Goal: Book appointment/travel/reservation

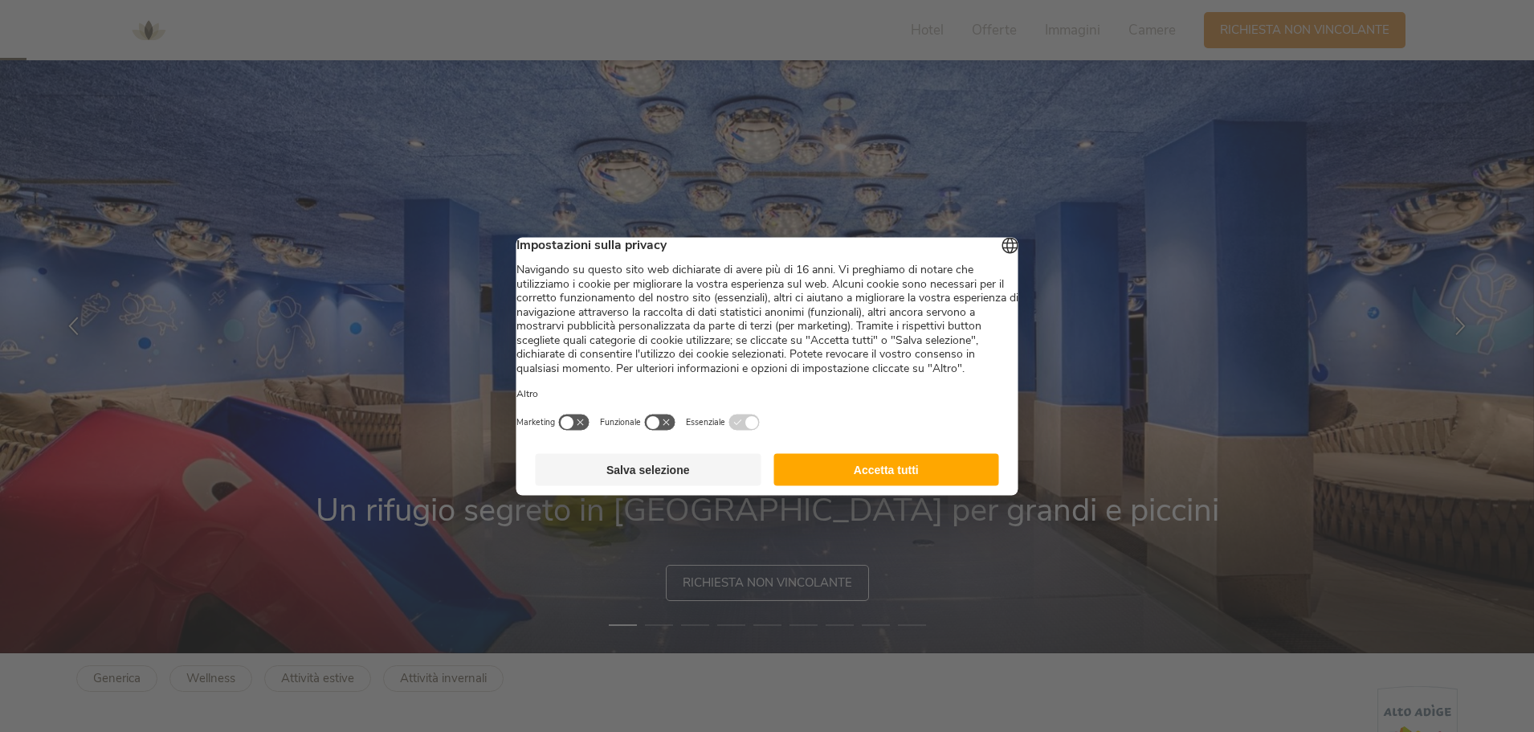
click at [858, 485] on button "Accetta tutti" at bounding box center [886, 469] width 226 height 32
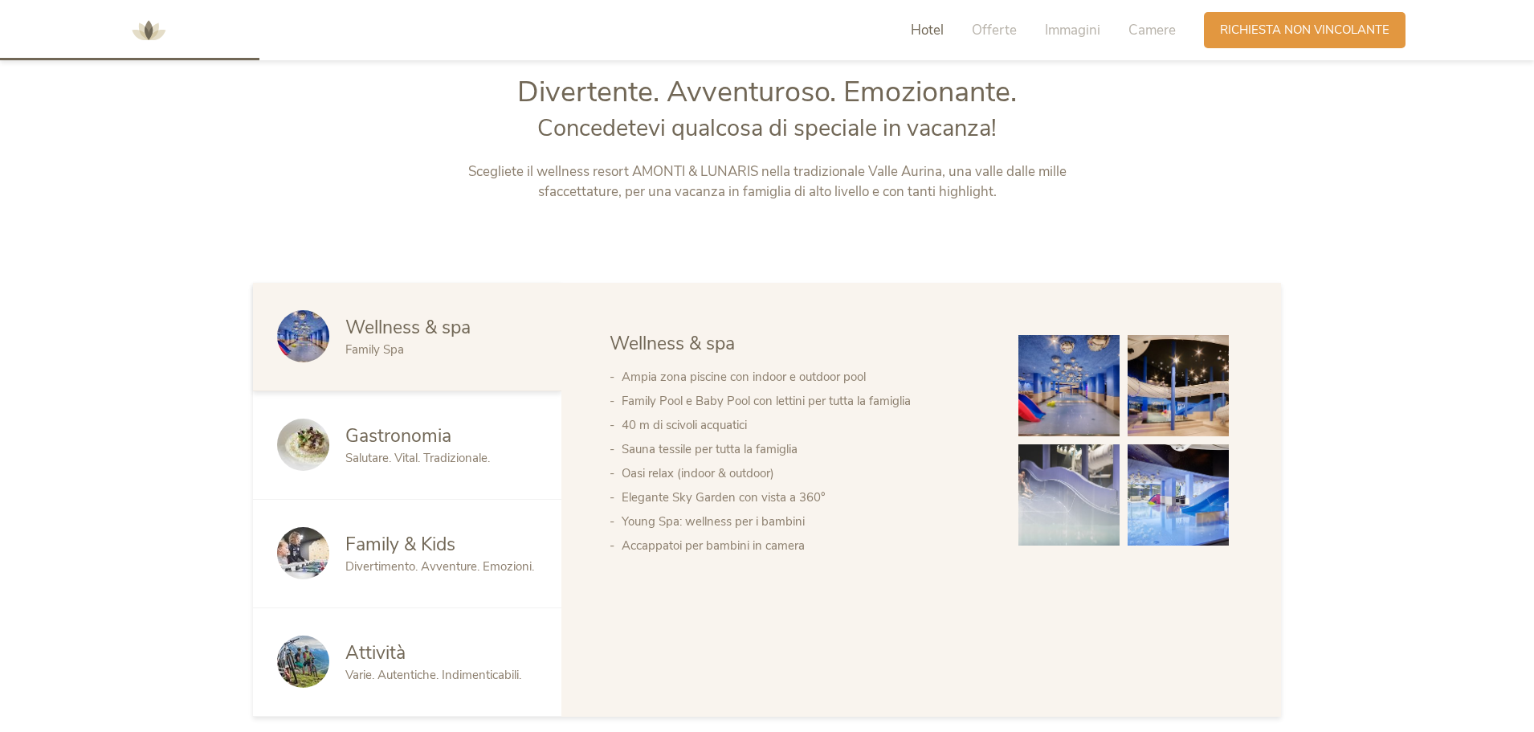
scroll to position [796, 0]
click at [1077, 377] on img at bounding box center [1068, 384] width 101 height 101
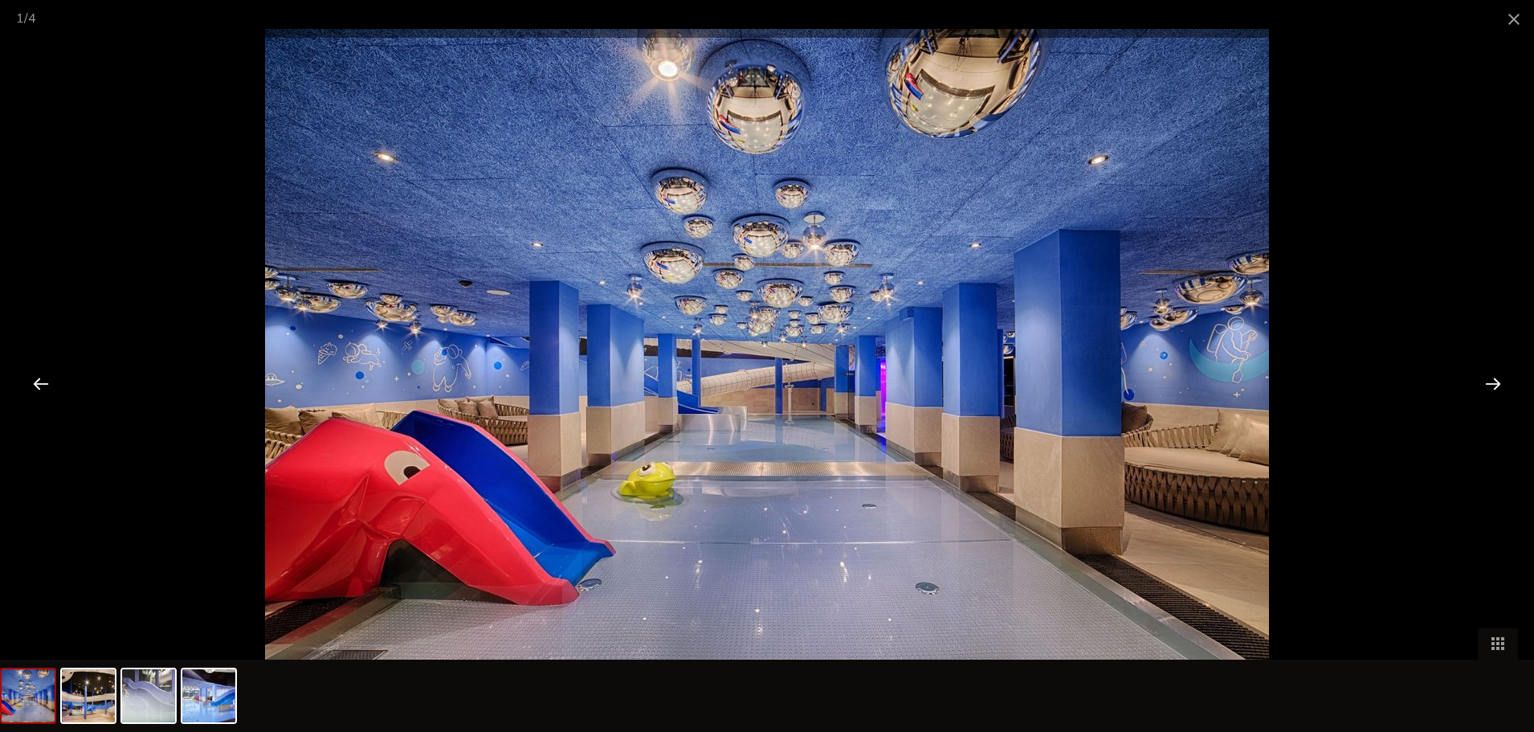
click at [1499, 387] on div at bounding box center [1493, 383] width 50 height 50
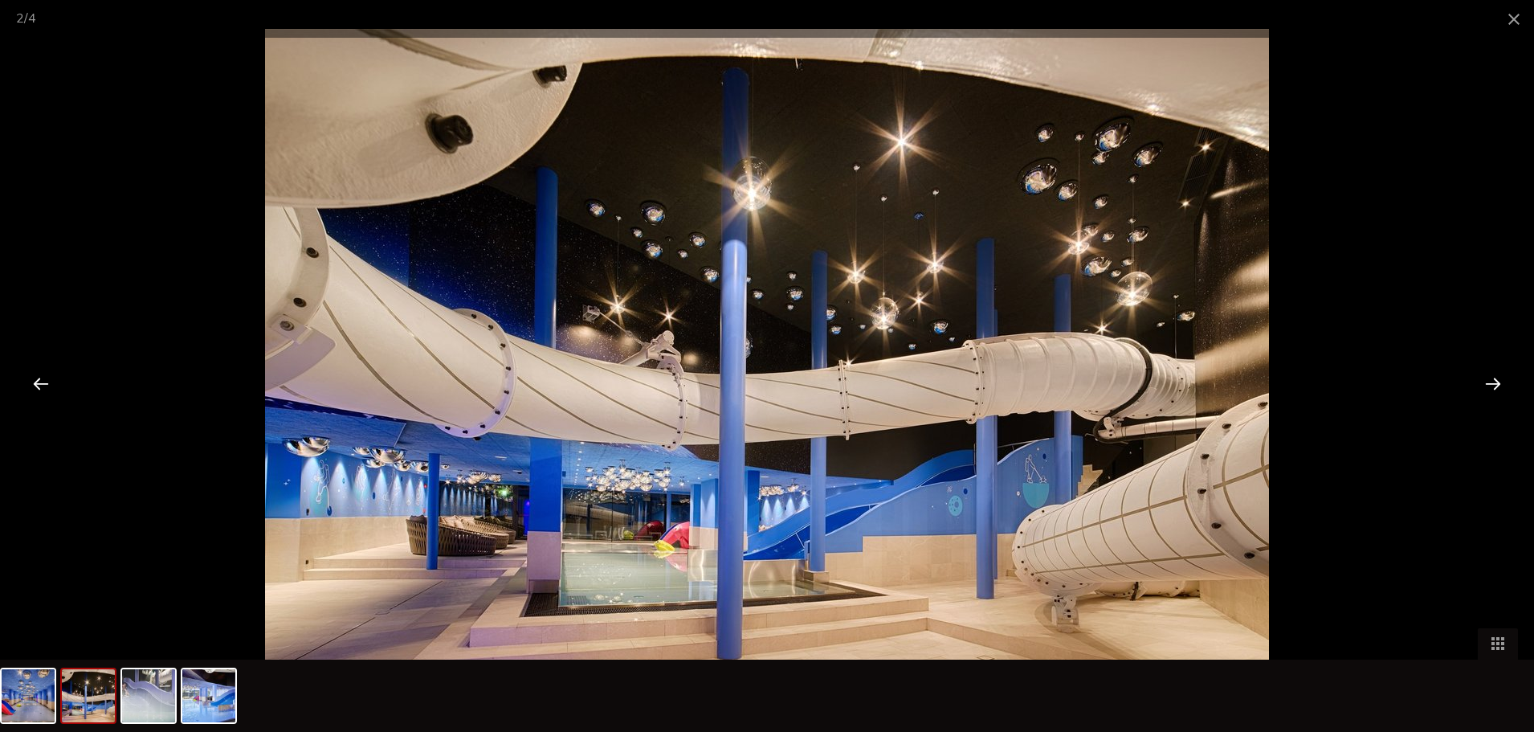
click at [1499, 387] on div at bounding box center [1493, 383] width 50 height 50
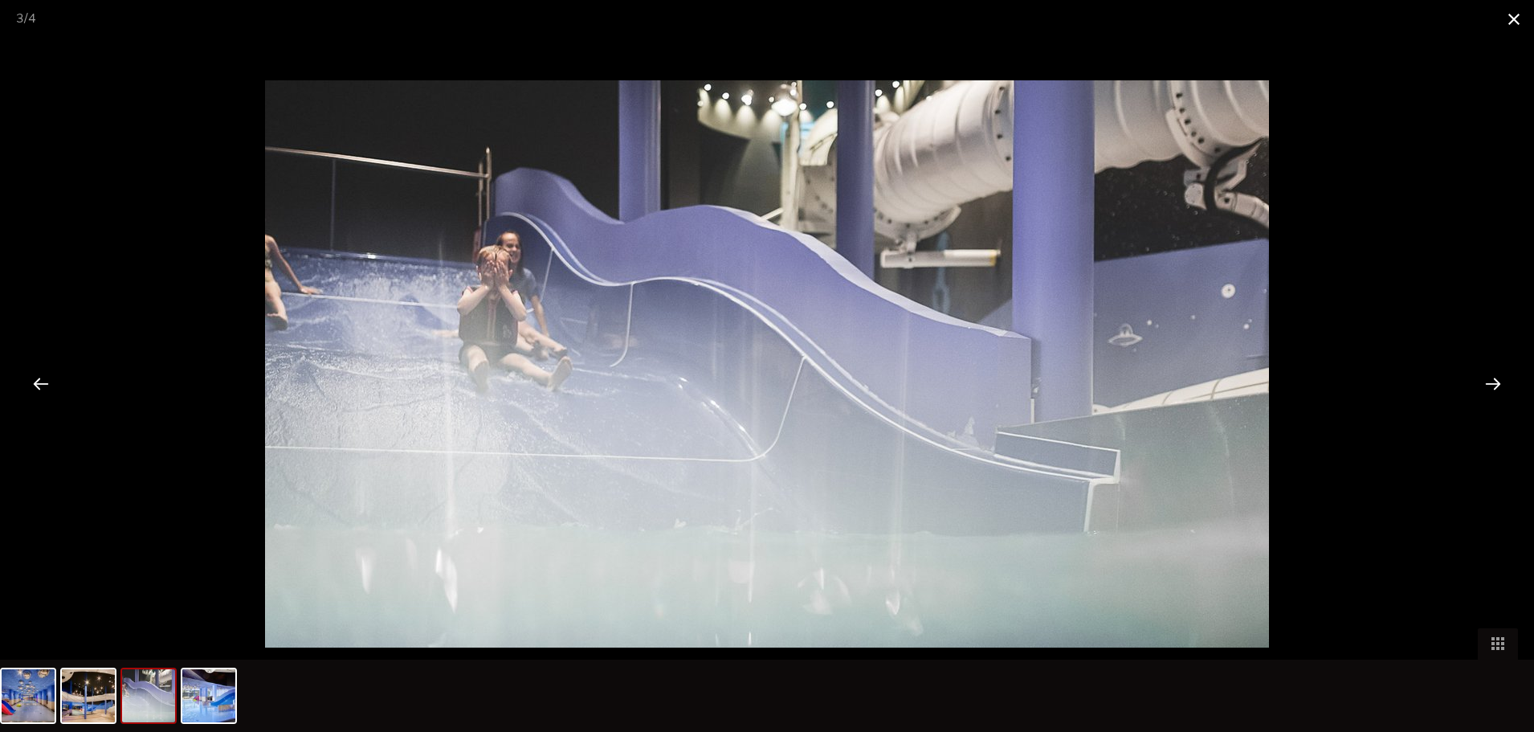
click at [1515, 14] on span at bounding box center [1514, 19] width 40 height 38
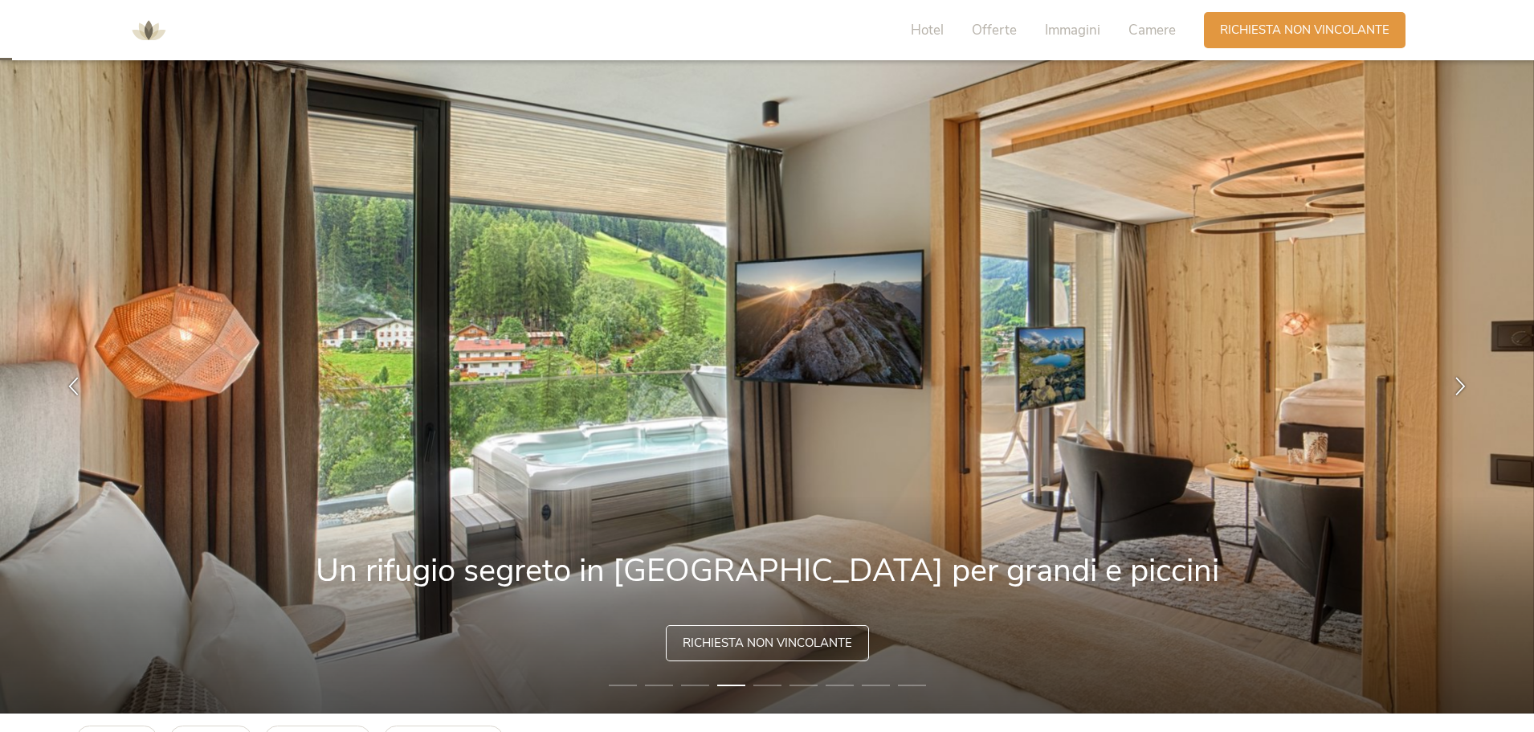
scroll to position [0, 0]
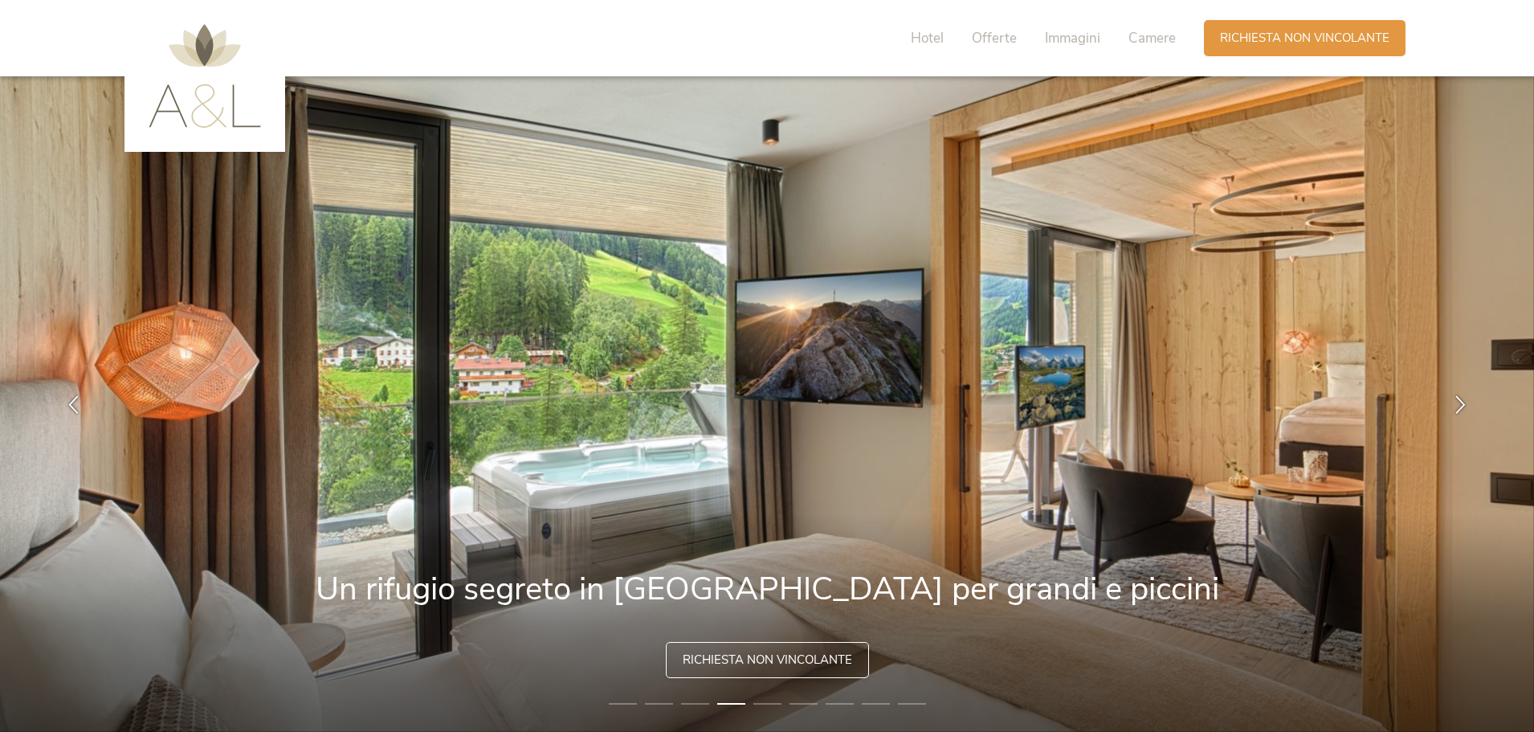
click at [772, 655] on span "Richiesta non vincolante" at bounding box center [767, 659] width 169 height 17
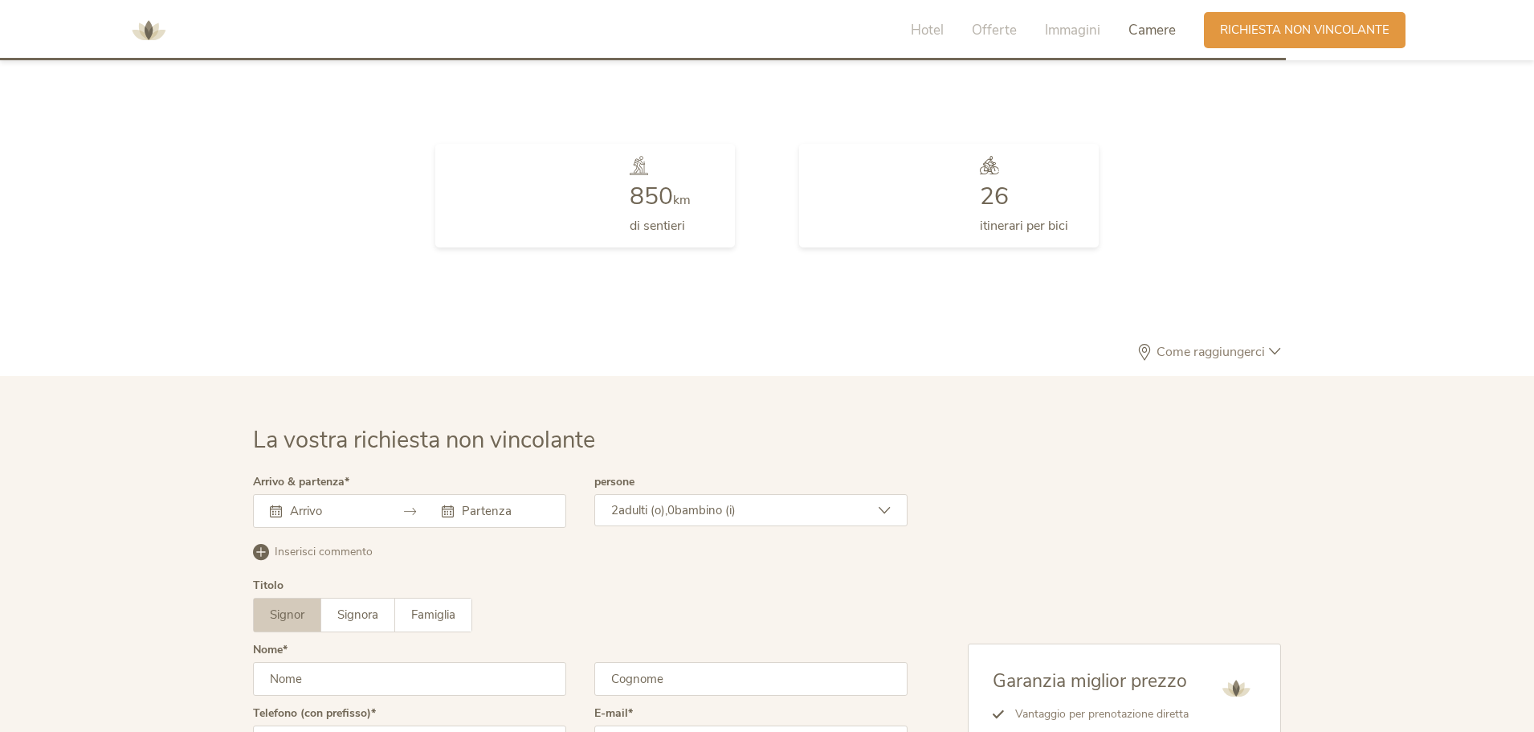
scroll to position [4703, 0]
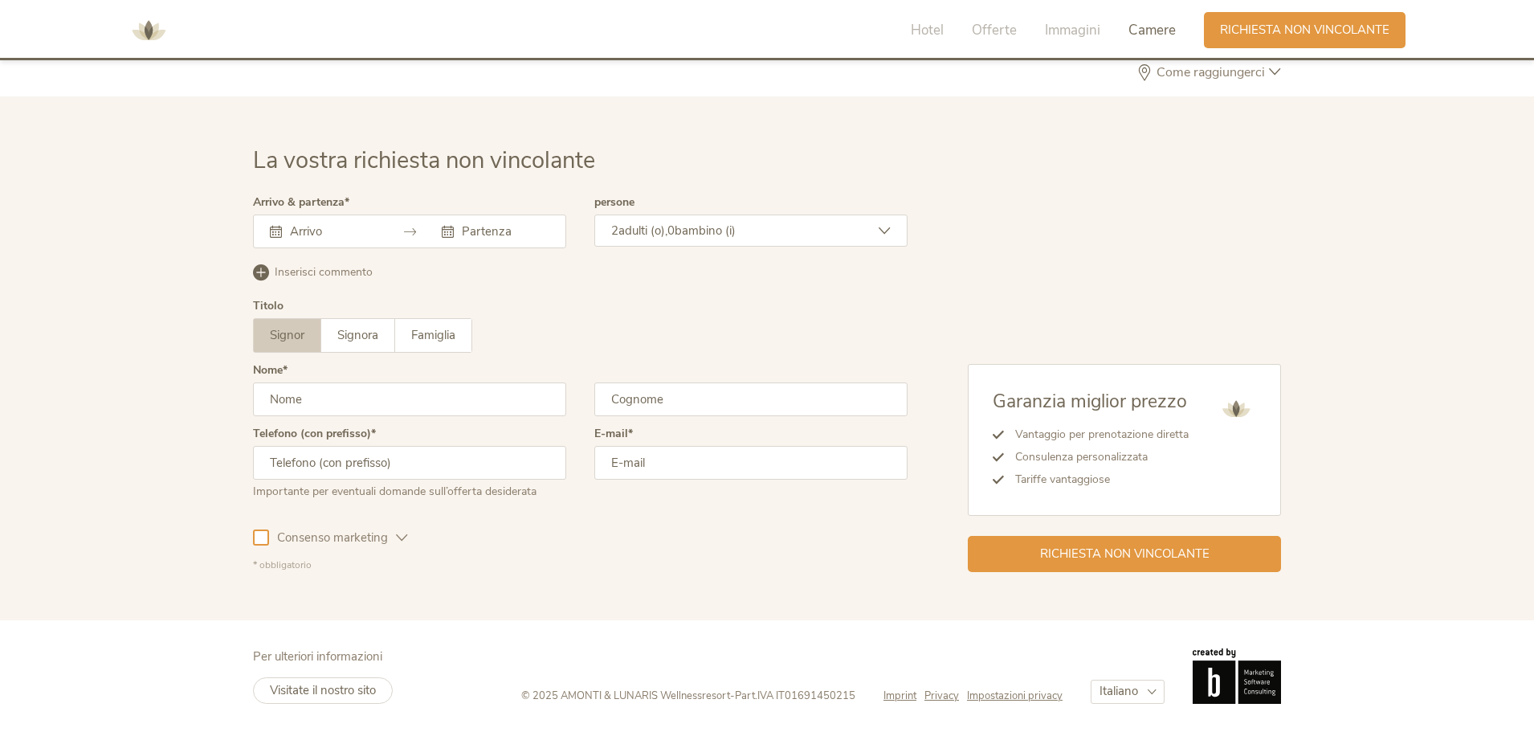
click at [316, 233] on input "text" at bounding box center [332, 231] width 92 height 16
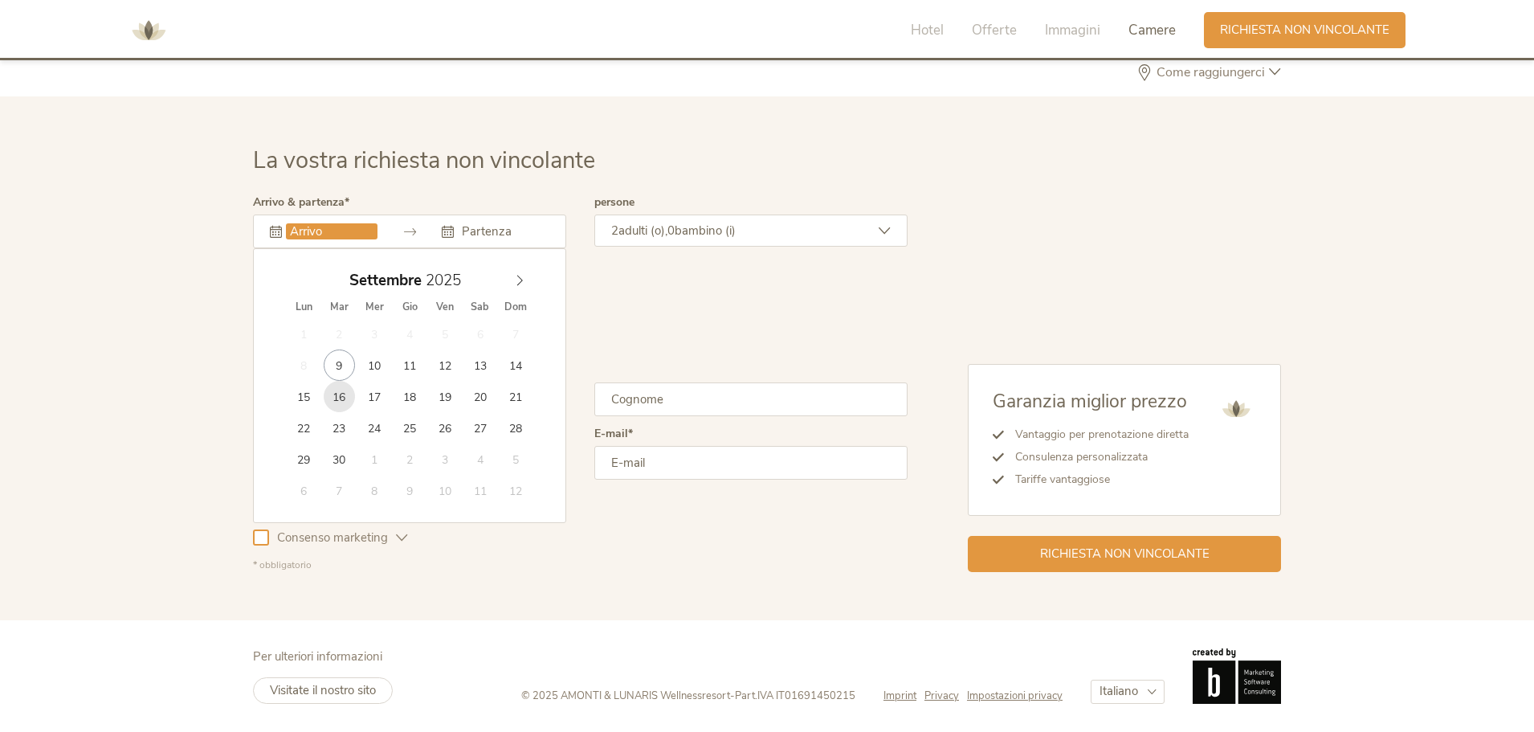
type input "[DATE]"
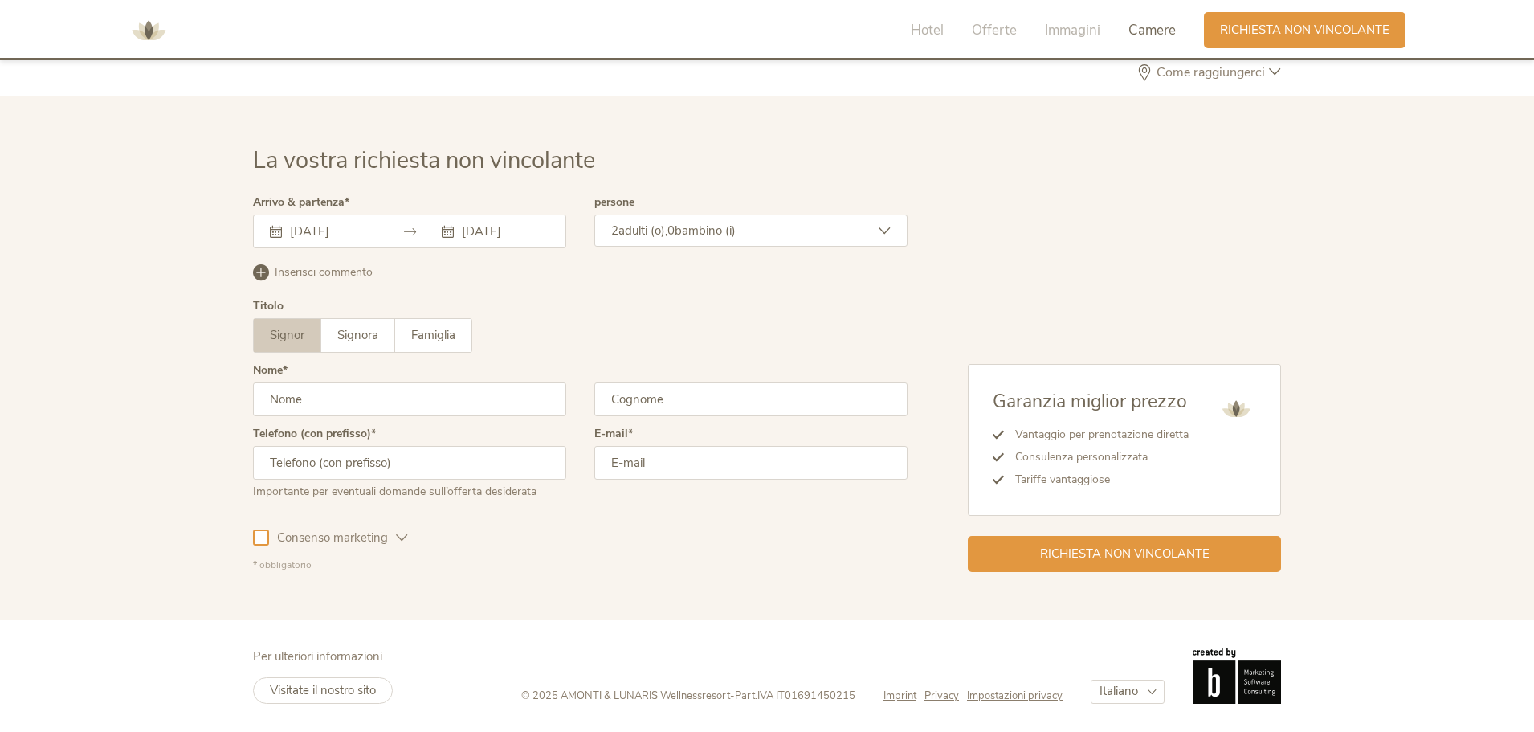
click at [657, 236] on span "adulti (o)," at bounding box center [642, 230] width 49 height 16
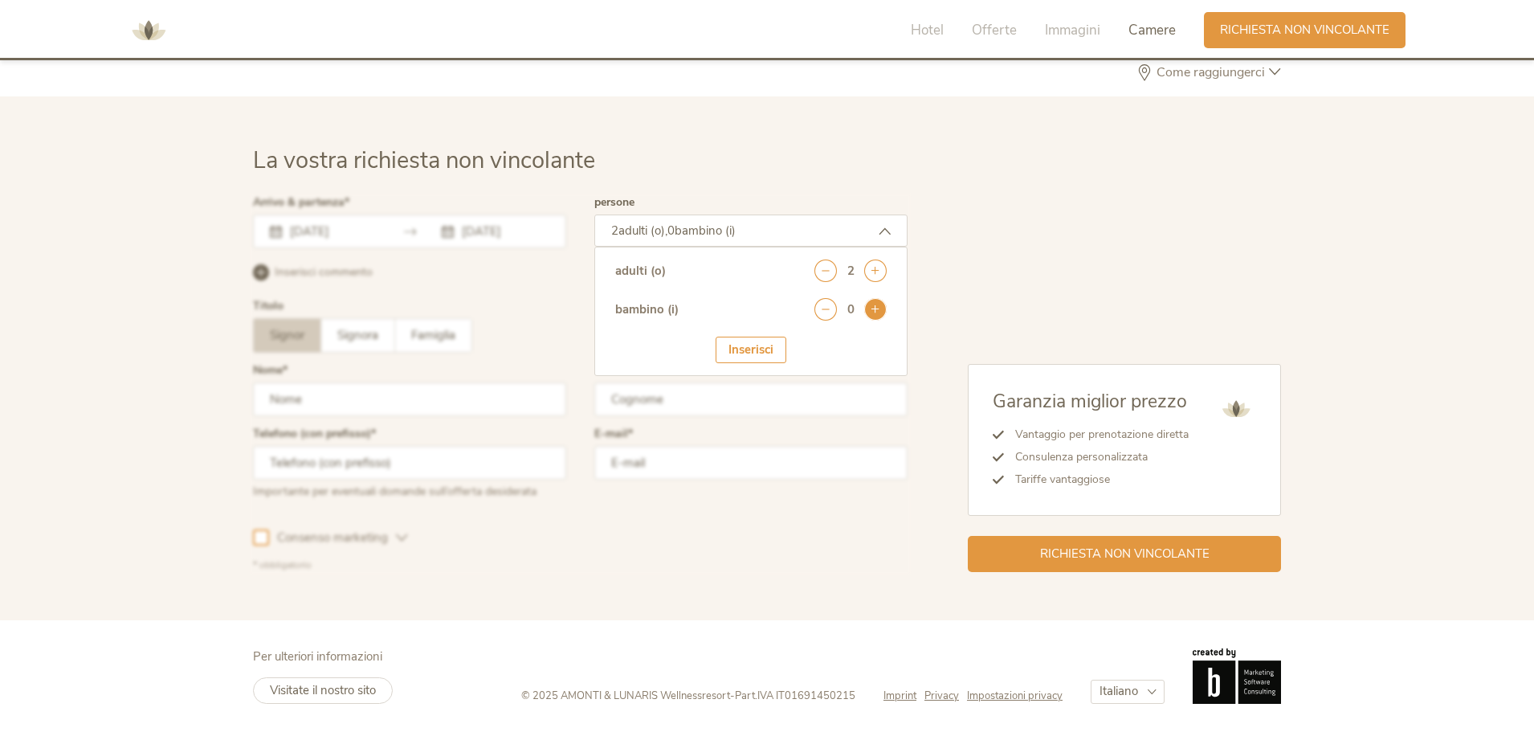
drag, startPoint x: 874, startPoint y: 300, endPoint x: 876, endPoint y: 309, distance: 9.9
click at [875, 302] on icon at bounding box center [875, 309] width 22 height 22
click at [859, 359] on select "seleziona 0 1 2 3 4 5 6 7 8 9 10 11 12 13 14 15 16 17" at bounding box center [846, 353] width 79 height 26
select select "3"
click at [807, 340] on select "seleziona 0 1 2 3 4 5 6 7 8 9 10 11 12 13 14 15 16 17" at bounding box center [846, 353] width 79 height 26
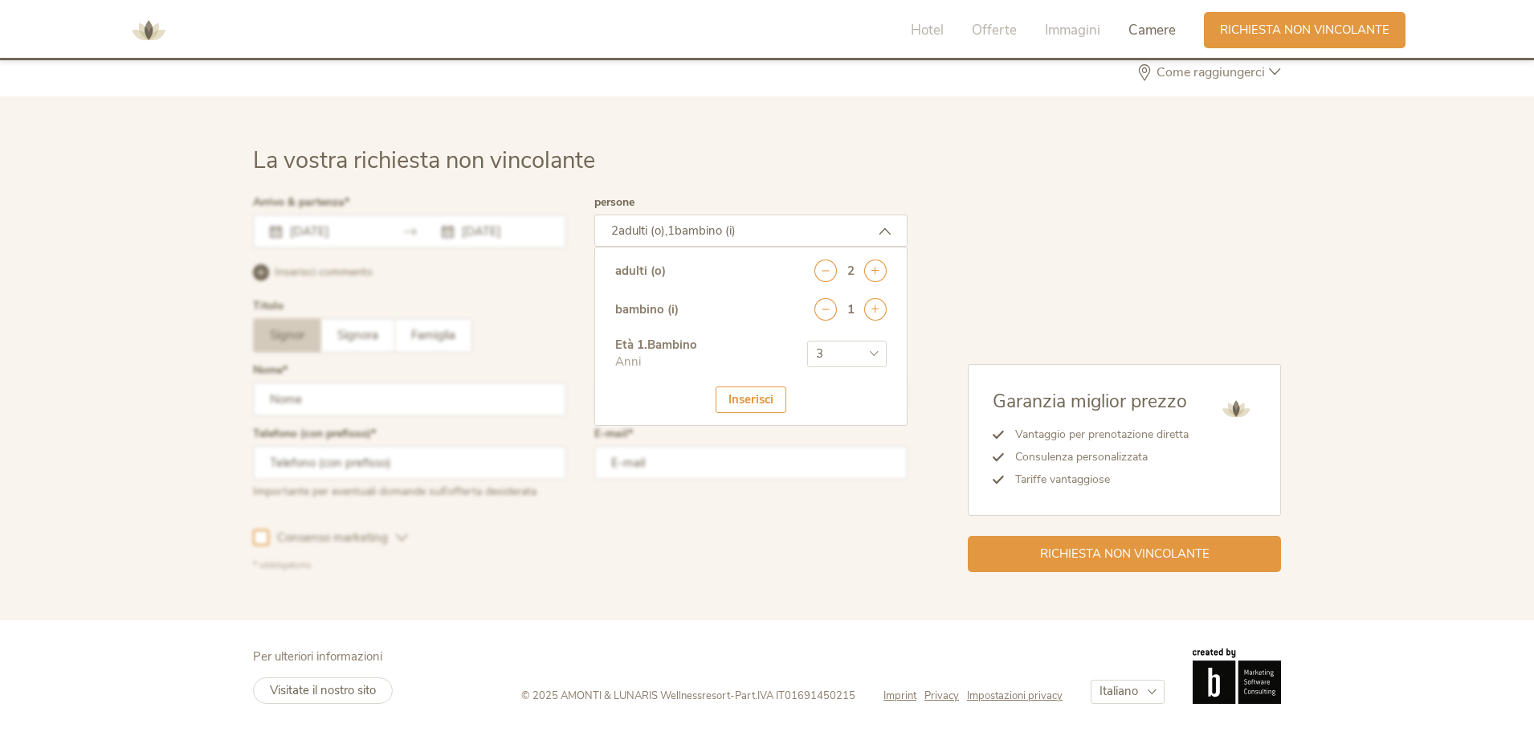
click at [752, 404] on div "Inserisci" at bounding box center [750, 399] width 71 height 26
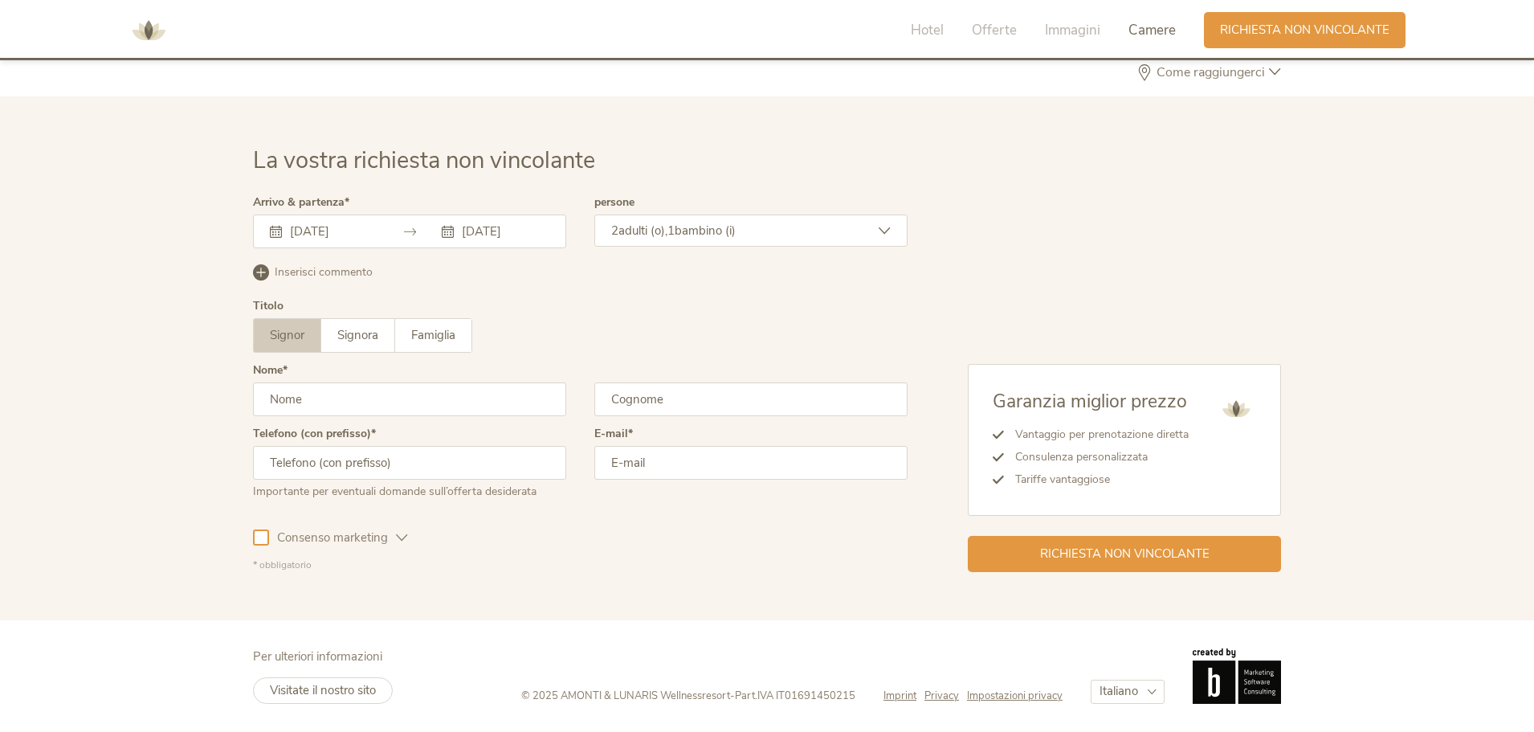
click at [381, 406] on input "text" at bounding box center [409, 399] width 313 height 34
type input "[PERSON_NAME]"
type input "Guidolotti"
click at [317, 471] on input "text" at bounding box center [409, 463] width 313 height 34
type input "+"
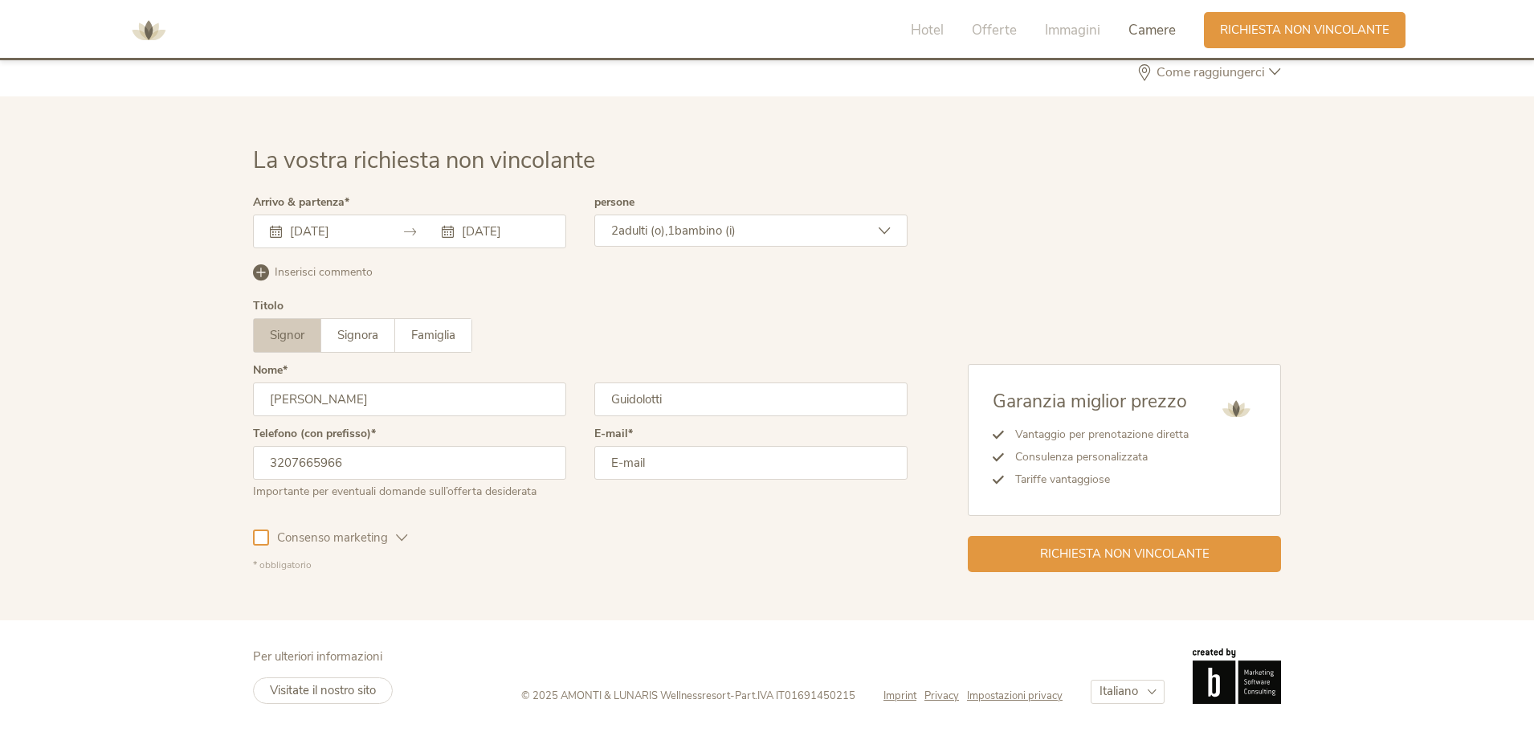
type input "3207665966"
click at [699, 464] on input "email" at bounding box center [750, 463] width 313 height 34
type input "g"
type input "f"
type input "g"
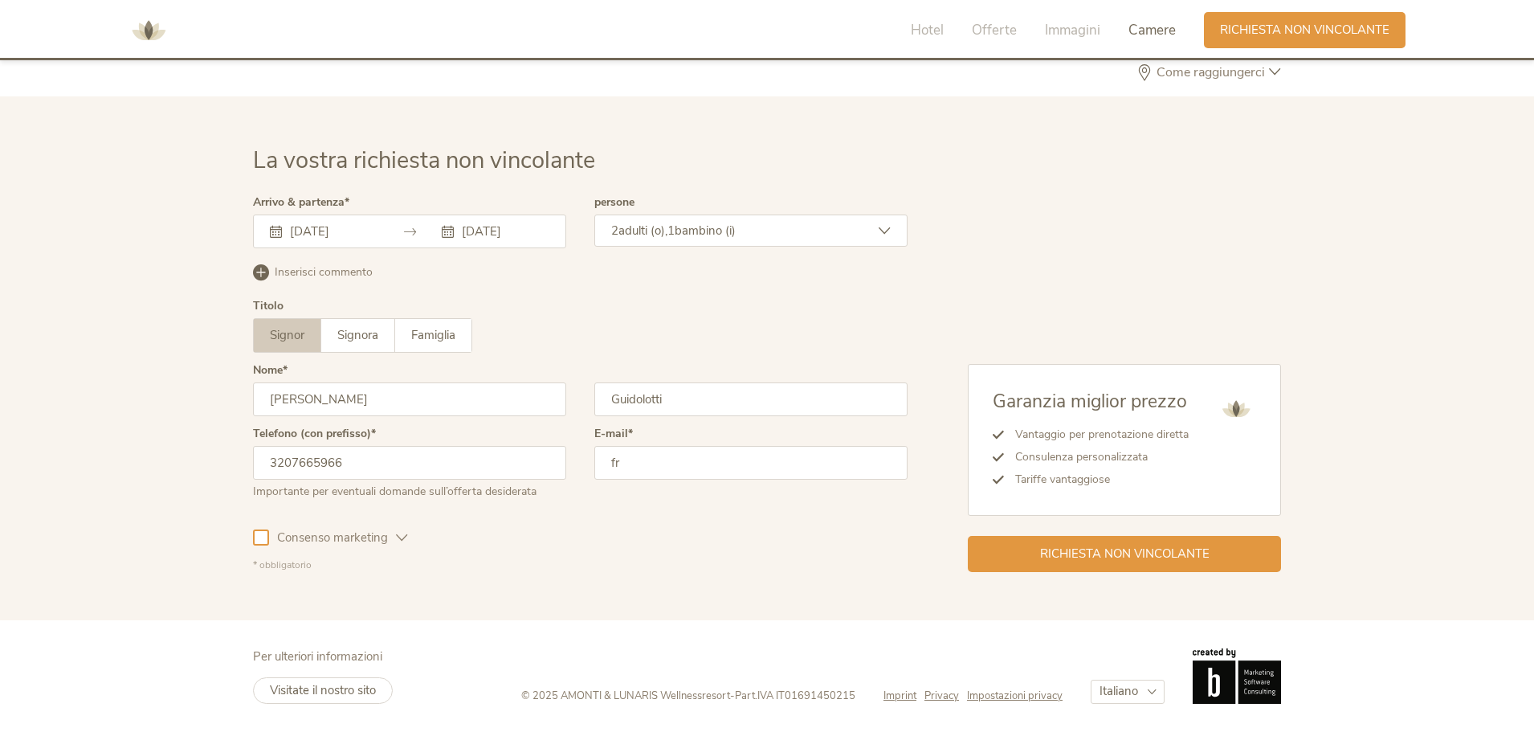
type input "f"
type input "[EMAIL_ADDRESS][DOMAIN_NAME]"
click at [377, 541] on span "Consenso marketing" at bounding box center [332, 537] width 127 height 17
click at [324, 528] on div "Consenso marketing" at bounding box center [330, 534] width 155 height 47
click at [265, 541] on icon at bounding box center [261, 537] width 10 height 10
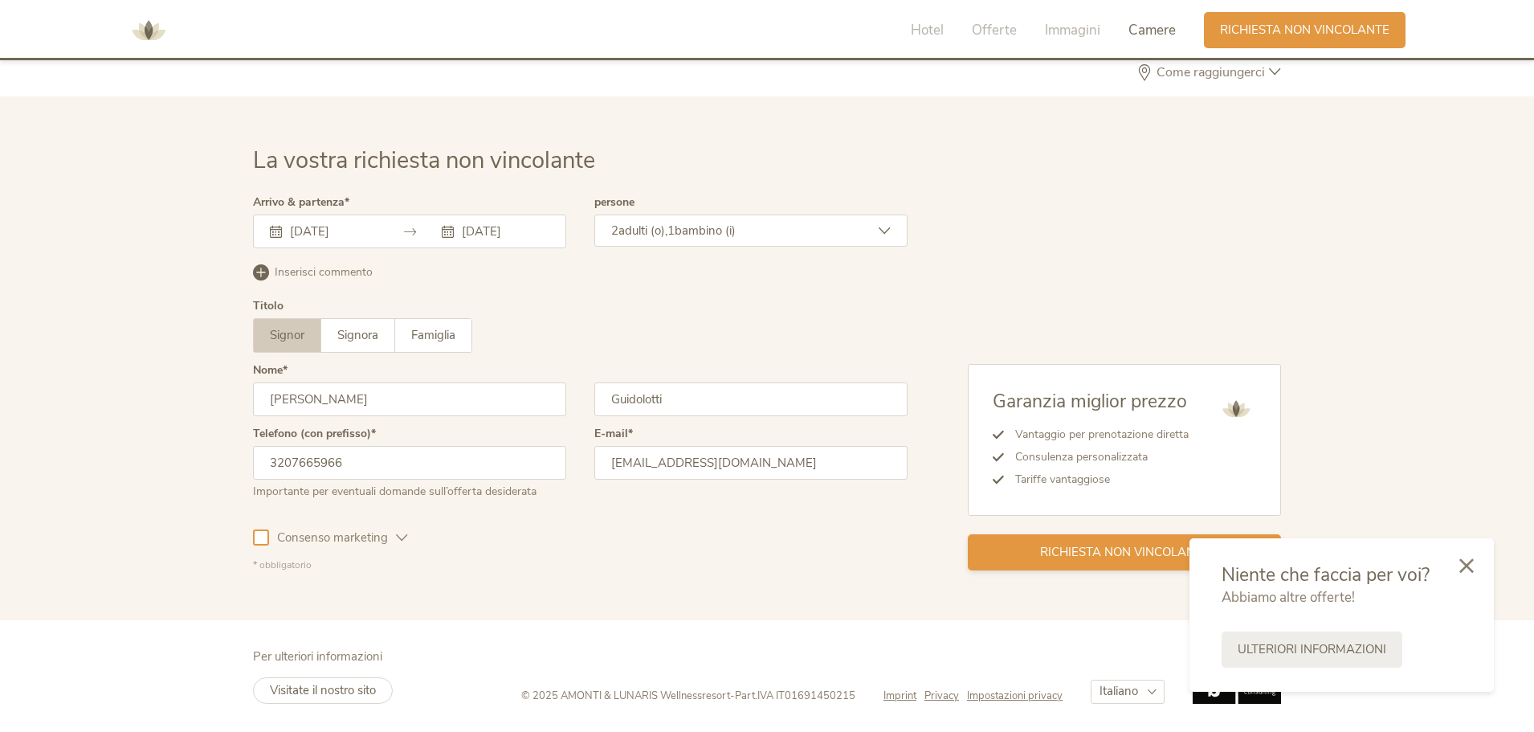
click at [1104, 552] on span "Richiesta non vincolante" at bounding box center [1124, 552] width 169 height 17
